Goal: Communication & Community: Participate in discussion

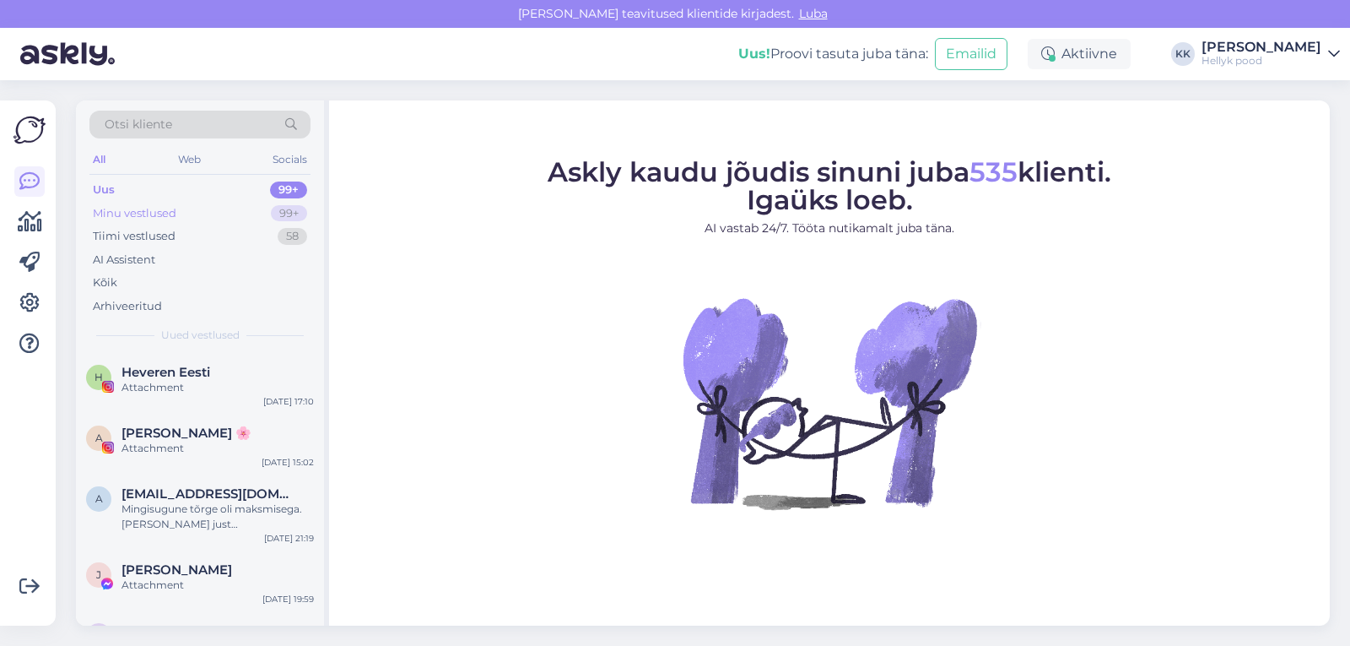
click at [155, 213] on div "Minu vestlused" at bounding box center [135, 213] width 84 height 17
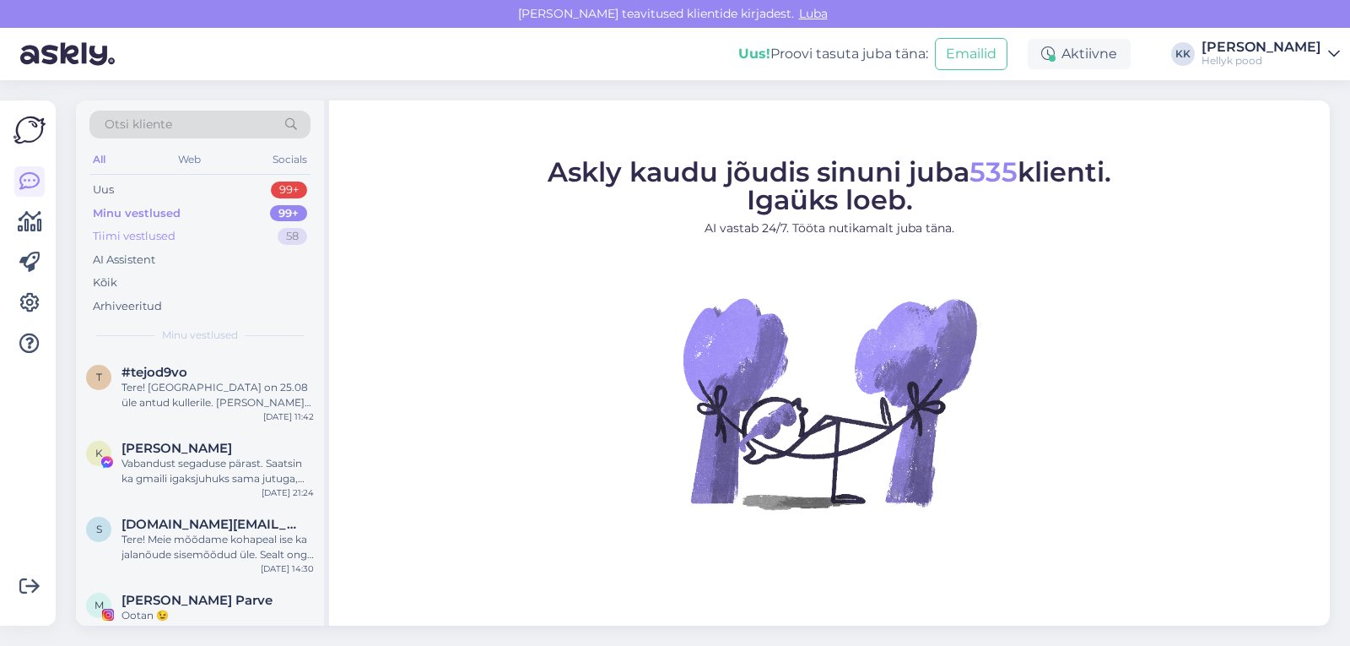
click at [152, 230] on div "Tiimi vestlused" at bounding box center [134, 236] width 83 height 17
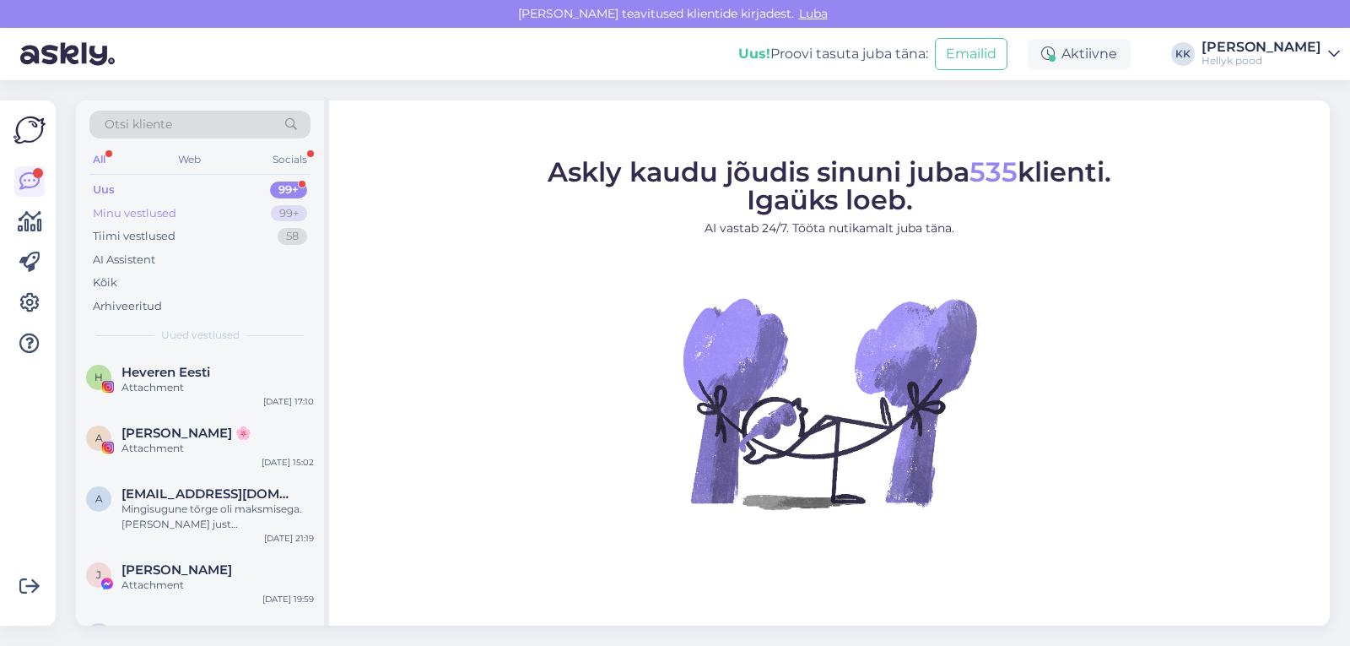
click at [145, 208] on div "Minu vestlused" at bounding box center [135, 213] width 84 height 17
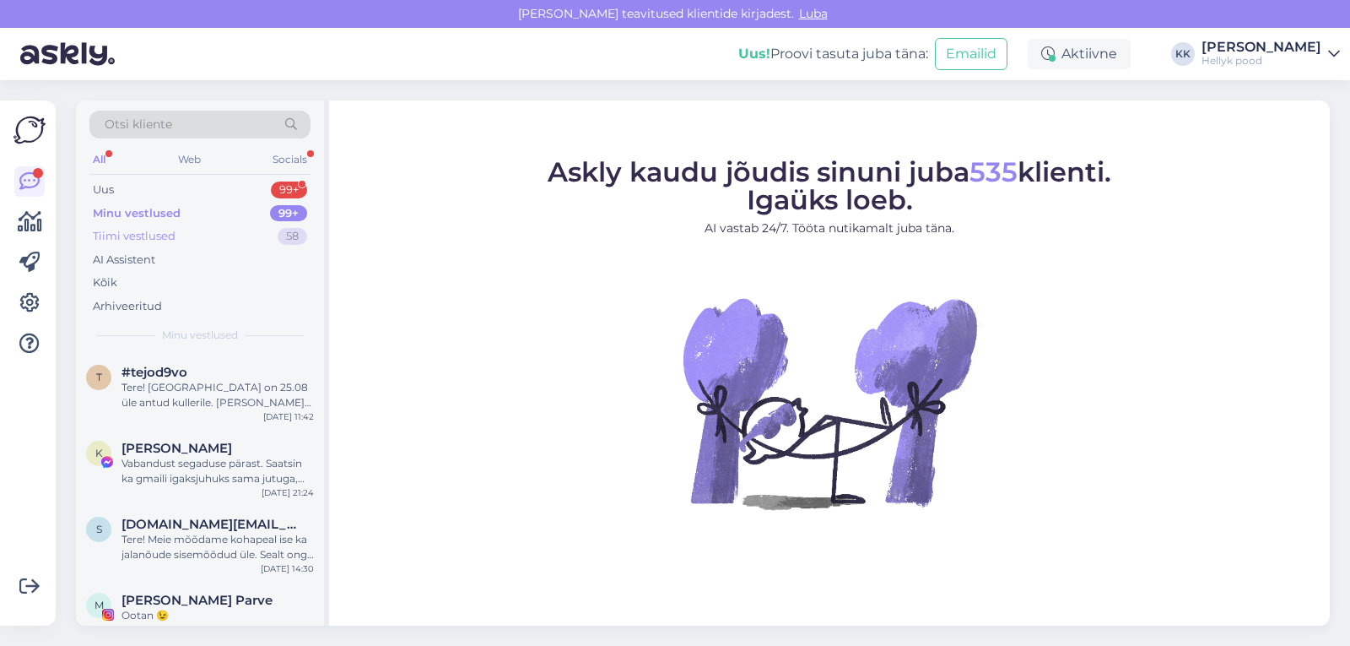
click at [143, 232] on div "Tiimi vestlused" at bounding box center [134, 236] width 83 height 17
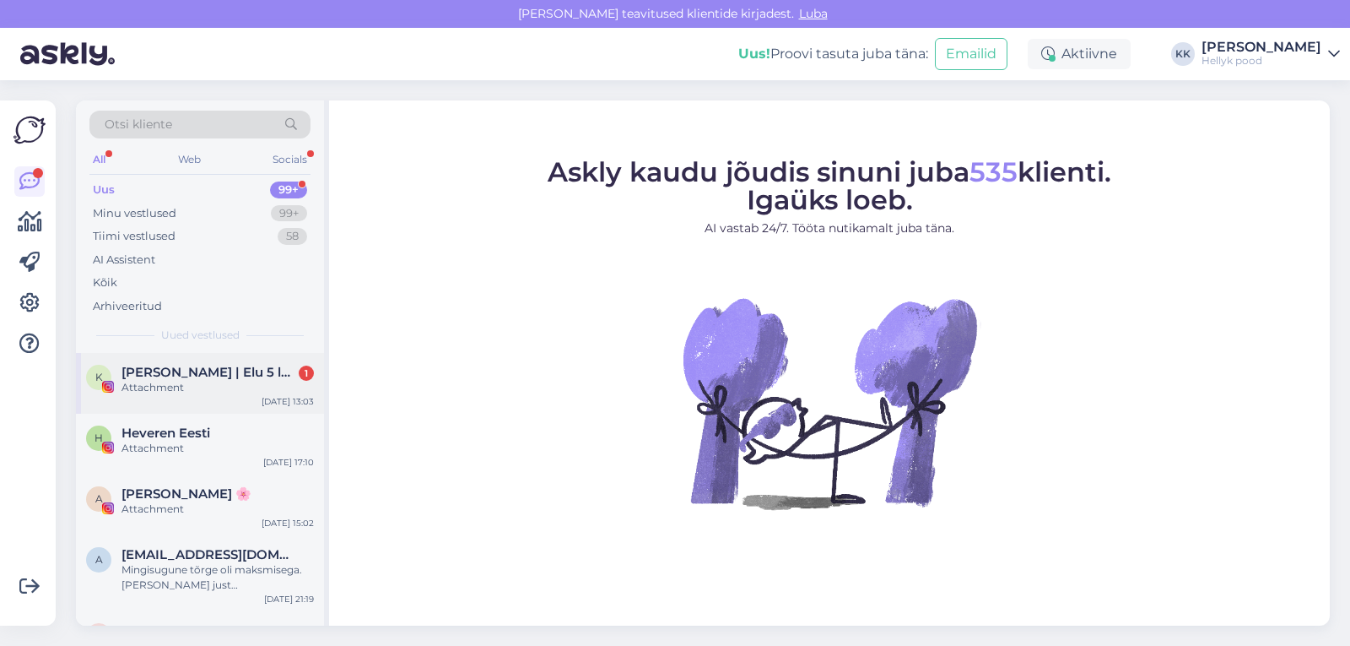
click at [161, 368] on span "[PERSON_NAME] | Elu 5 lapsega" at bounding box center [210, 372] width 176 height 15
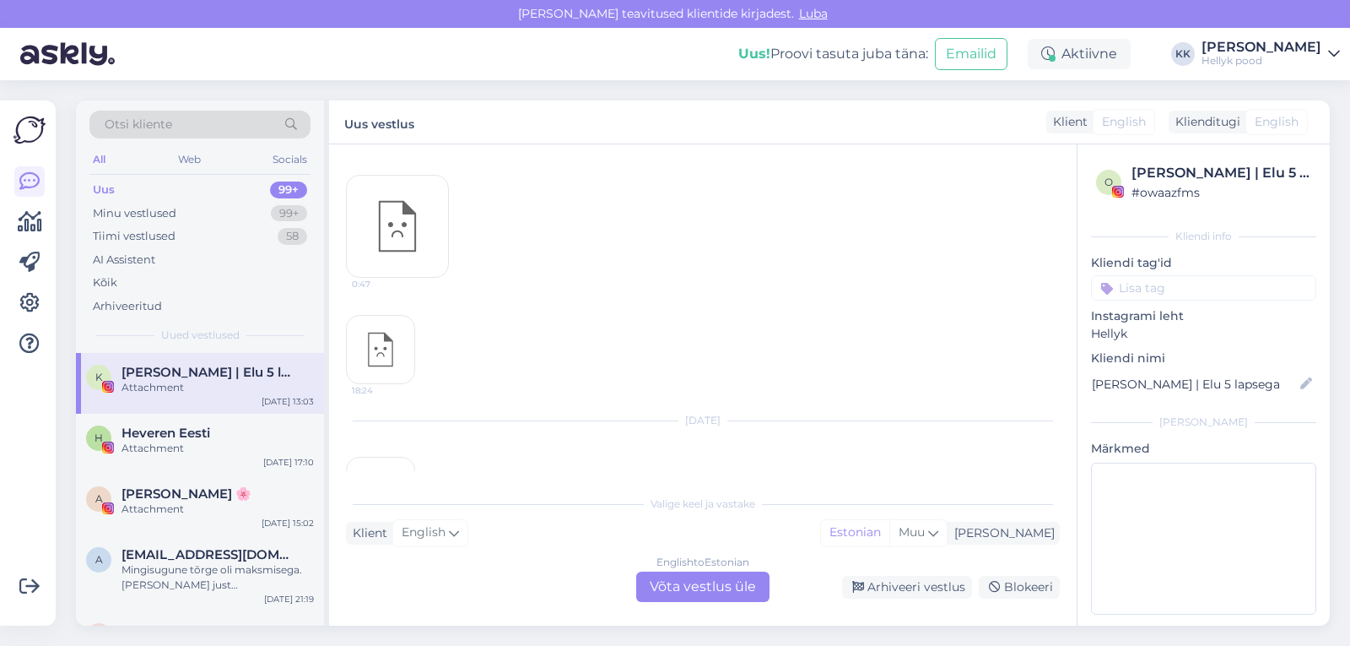
scroll to position [1216, 0]
click at [384, 408] on img at bounding box center [381, 418] width 68 height 68
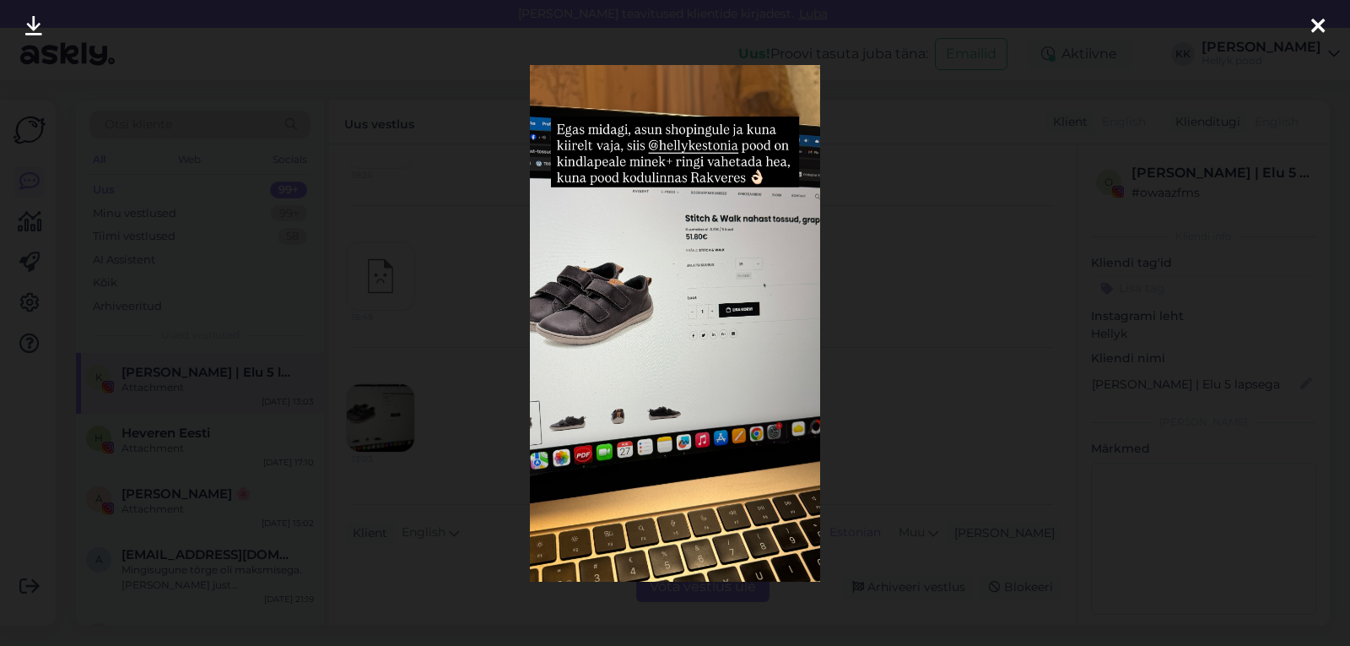
click at [1316, 24] on icon at bounding box center [1318, 27] width 14 height 22
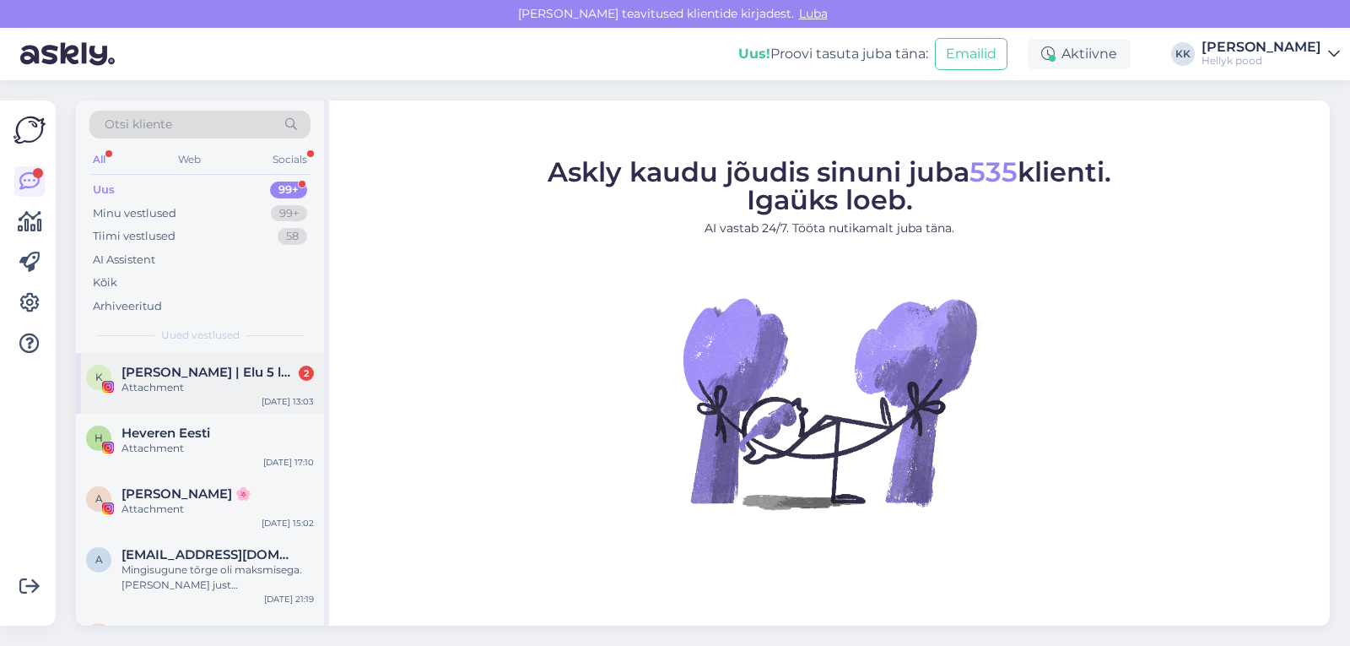
click at [213, 376] on span "[PERSON_NAME] | Elu 5 lapsega" at bounding box center [210, 372] width 176 height 15
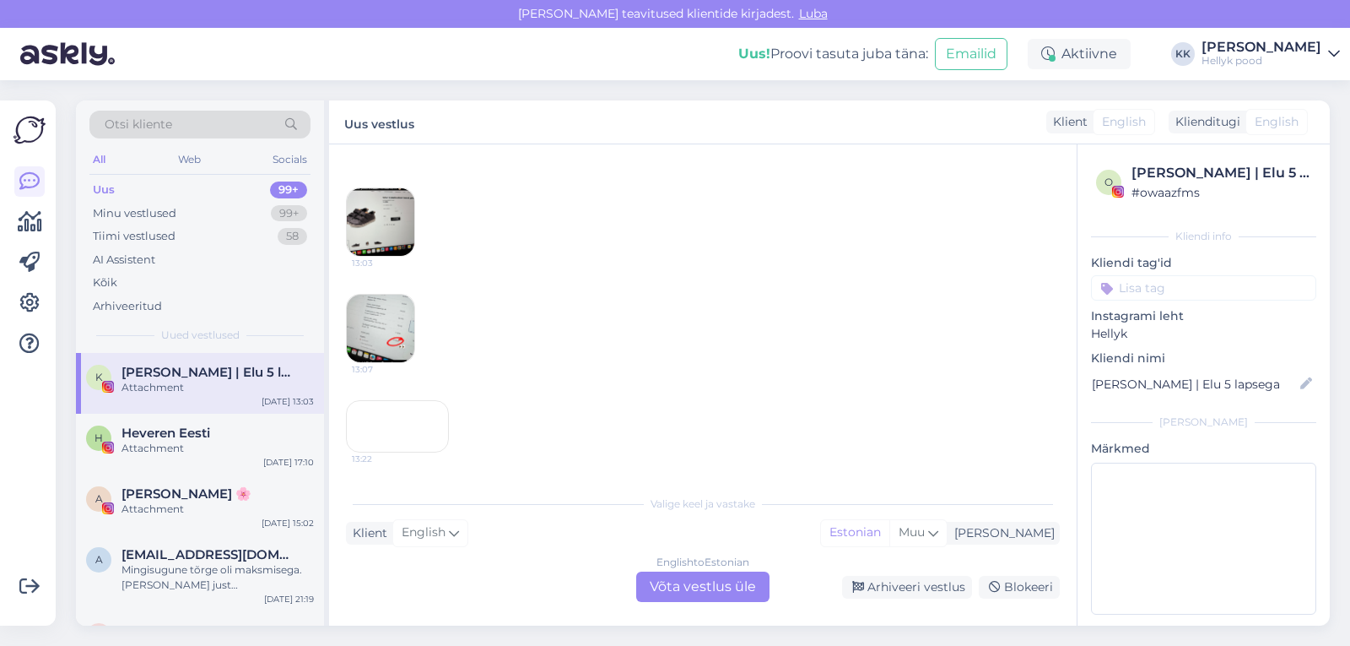
scroll to position [1384, 0]
